Goal: Task Accomplishment & Management: Manage account settings

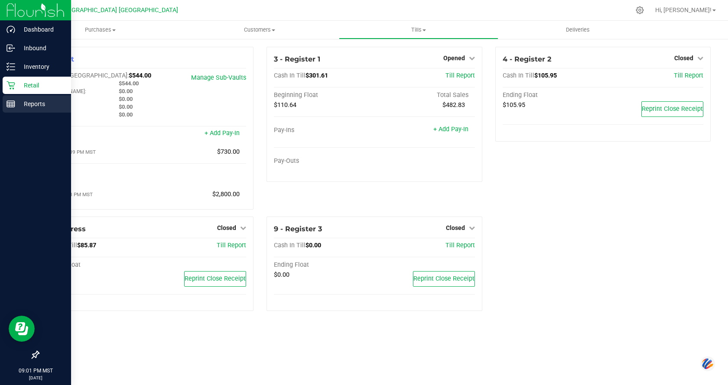
click at [11, 108] on div "Reports" at bounding box center [37, 103] width 68 height 17
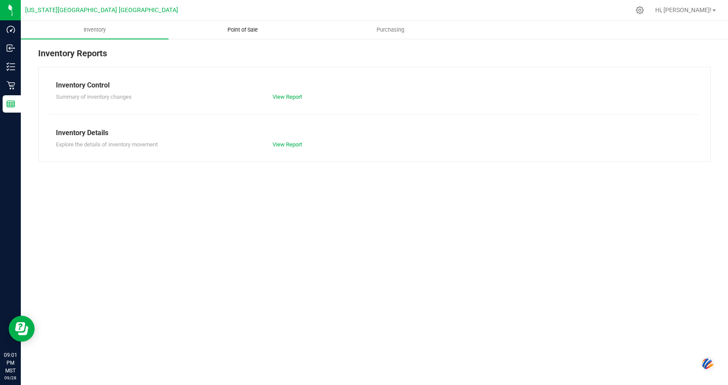
click at [223, 29] on span "Point of Sale" at bounding box center [243, 30] width 54 height 8
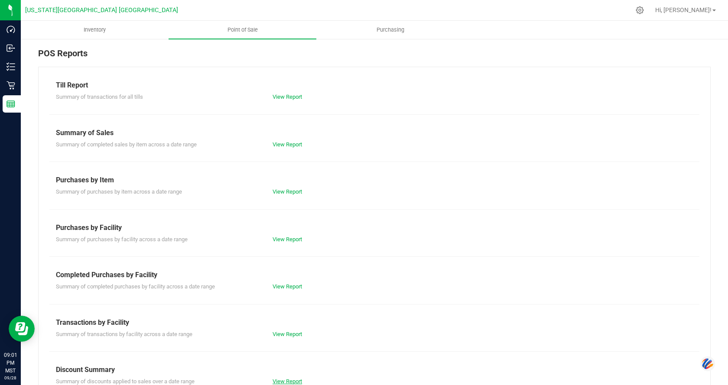
click at [287, 379] on link "View Report" at bounding box center [286, 381] width 29 height 6
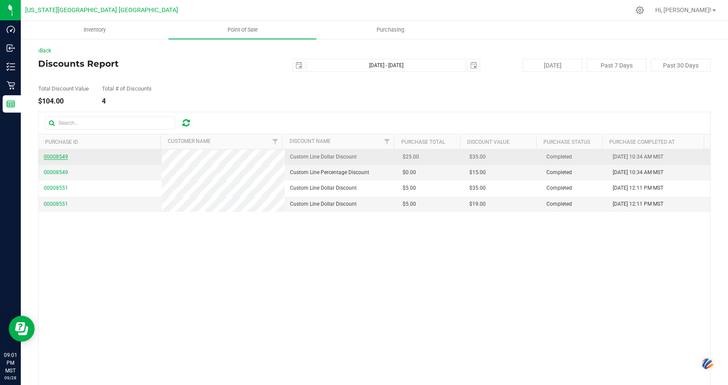
click at [50, 156] on span "00008549" at bounding box center [56, 157] width 24 height 6
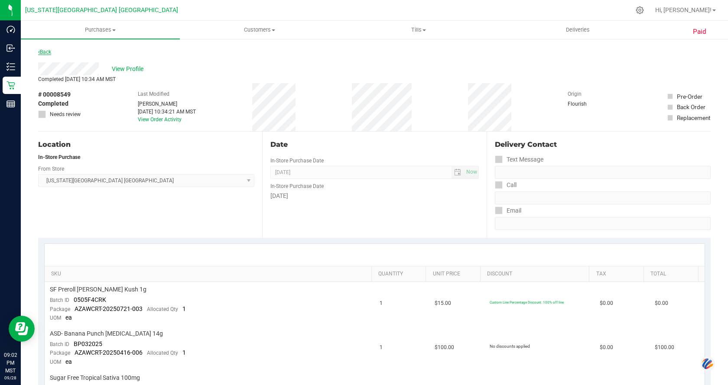
click at [46, 52] on link "Back" at bounding box center [44, 52] width 13 height 6
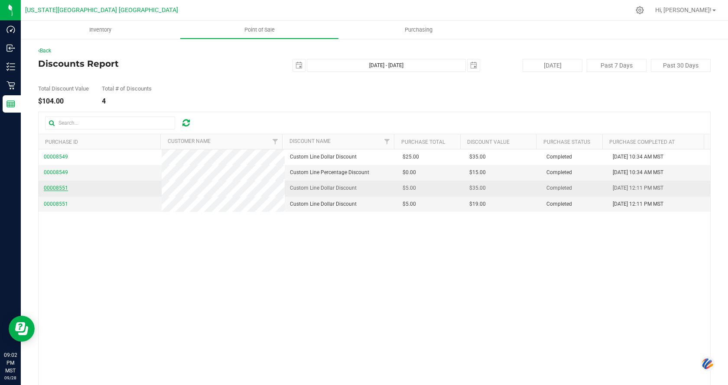
click at [58, 187] on span "00008551" at bounding box center [56, 188] width 24 height 6
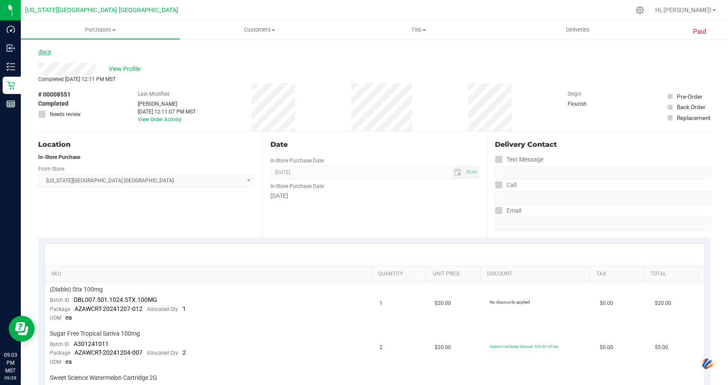
click at [50, 52] on link "Back" at bounding box center [44, 52] width 13 height 6
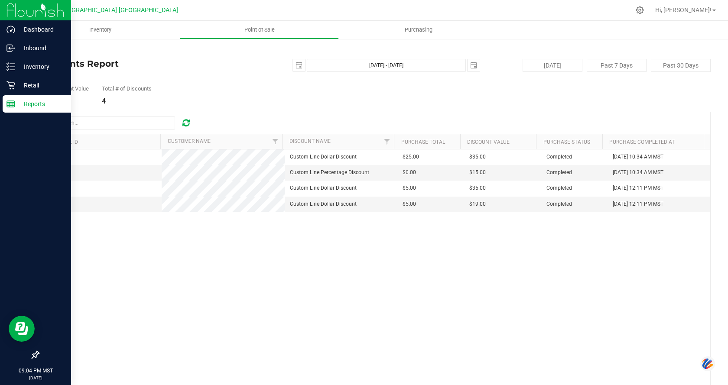
click at [11, 103] on line at bounding box center [11, 103] width 8 height 0
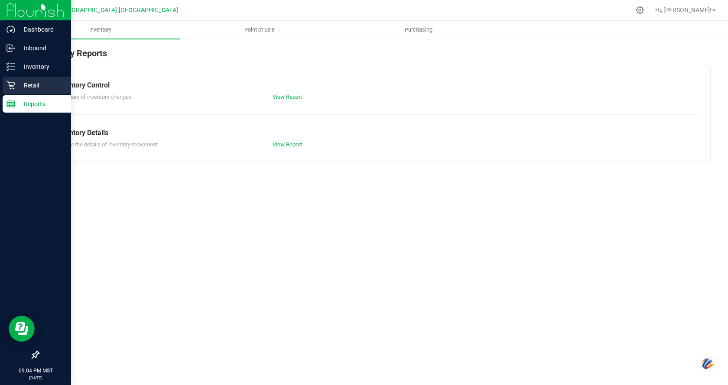
click at [8, 82] on icon at bounding box center [10, 85] width 8 height 8
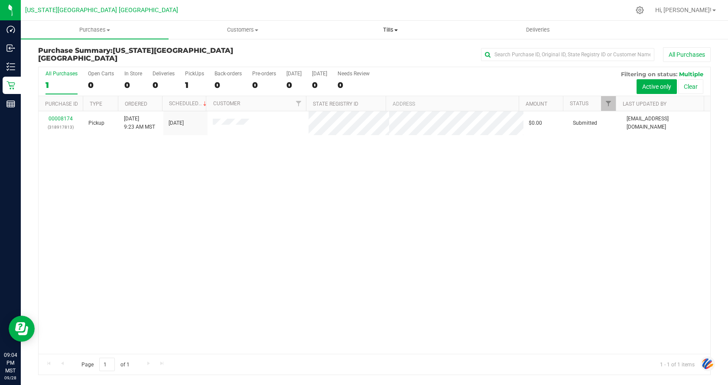
click at [397, 32] on span "Tills" at bounding box center [390, 30] width 147 height 8
click at [371, 52] on span "Manage tills" at bounding box center [345, 52] width 58 height 7
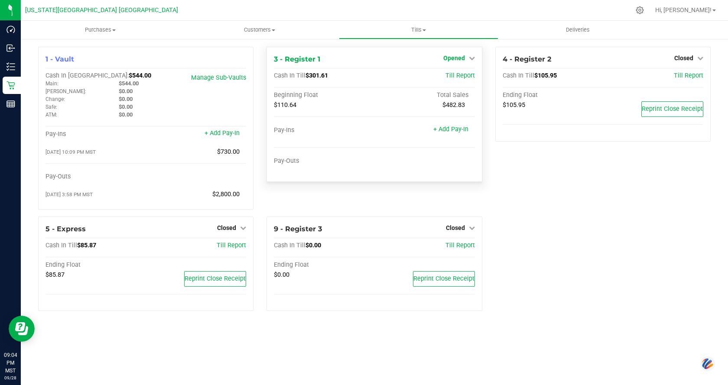
click at [464, 60] on span "Opened" at bounding box center [454, 58] width 22 height 7
click at [464, 76] on link "Close Till" at bounding box center [454, 76] width 23 height 7
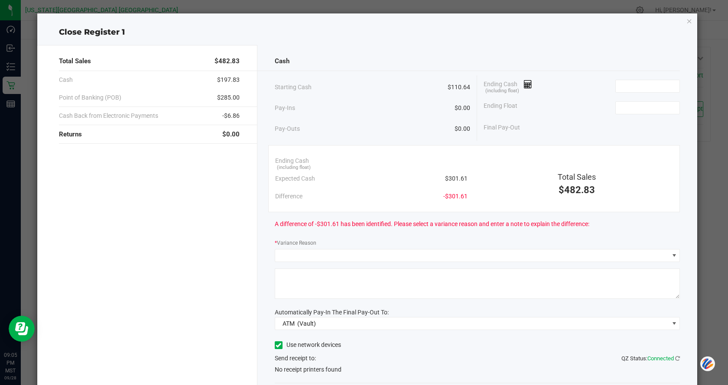
click at [3, 104] on ngb-modal-window "Close Register 1 Total Sales $482.83 Cash $197.83 Point of Banking (POB) $285.0…" at bounding box center [367, 192] width 734 height 385
